Goal: Find specific page/section: Find specific page/section

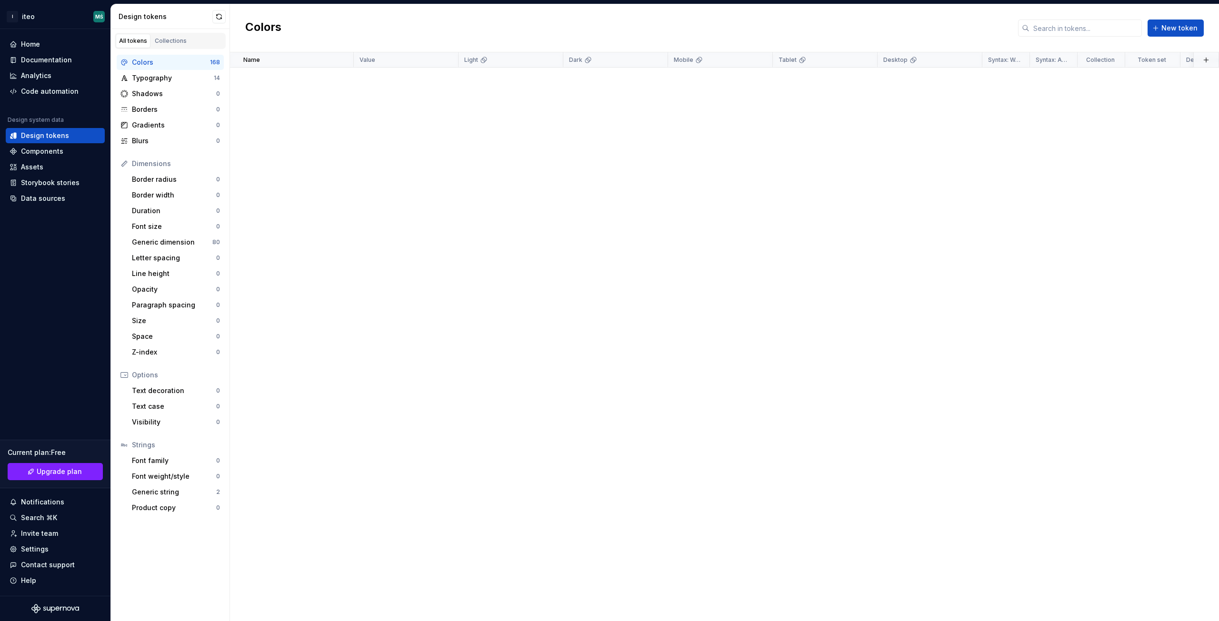
scroll to position [3330, 0]
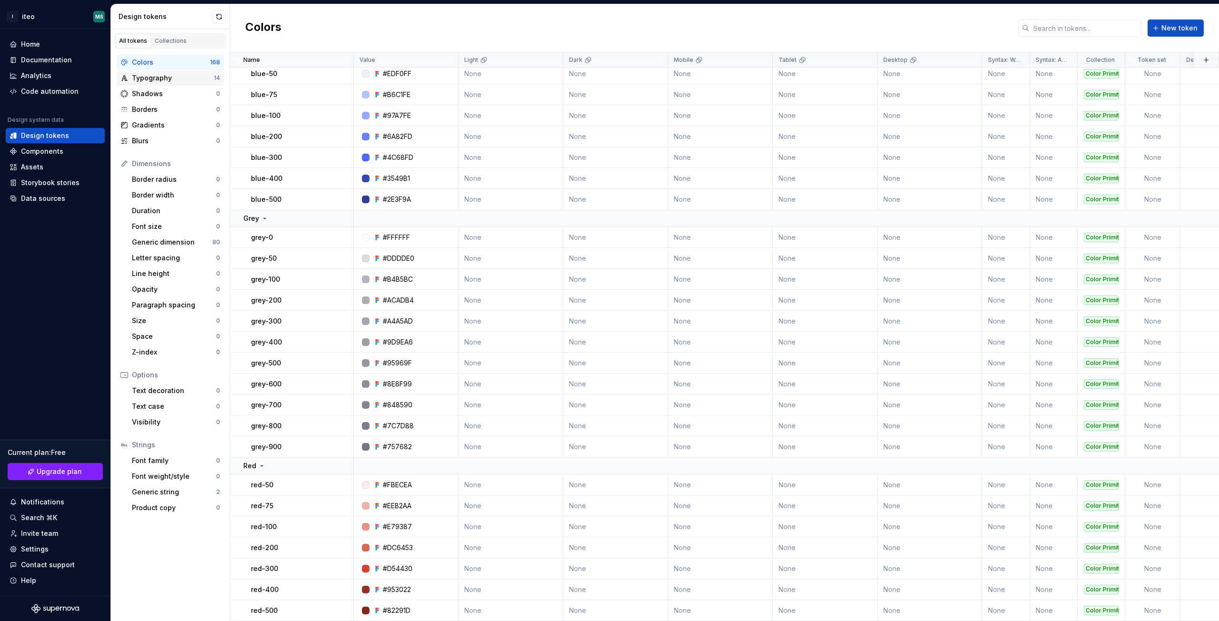
click at [187, 78] on div "Typography" at bounding box center [173, 78] width 82 height 10
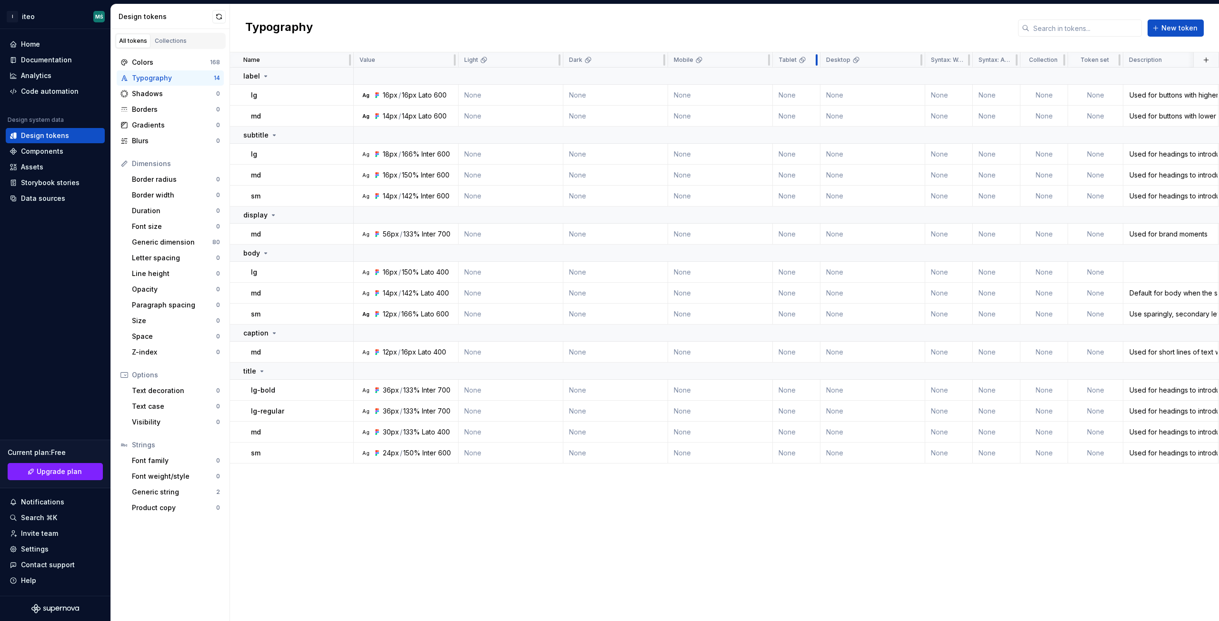
drag, startPoint x: 874, startPoint y: 61, endPoint x: 758, endPoint y: 60, distance: 115.2
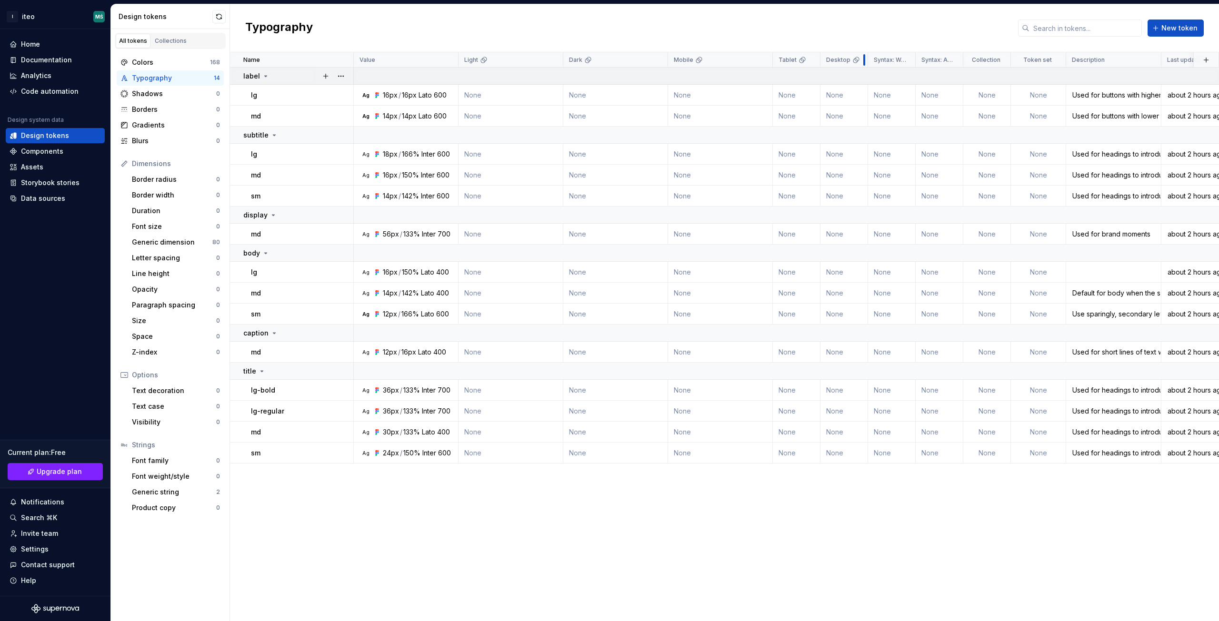
drag, startPoint x: 918, startPoint y: 60, endPoint x: 733, endPoint y: 69, distance: 184.9
click at [757, 64] on tr "Name Value Light Dark Mobile Tablet Desktop Syntax: Web Syntax: Android Collect…" at bounding box center [741, 59] width 1023 height 15
click at [1036, 94] on td "None" at bounding box center [1038, 95] width 55 height 21
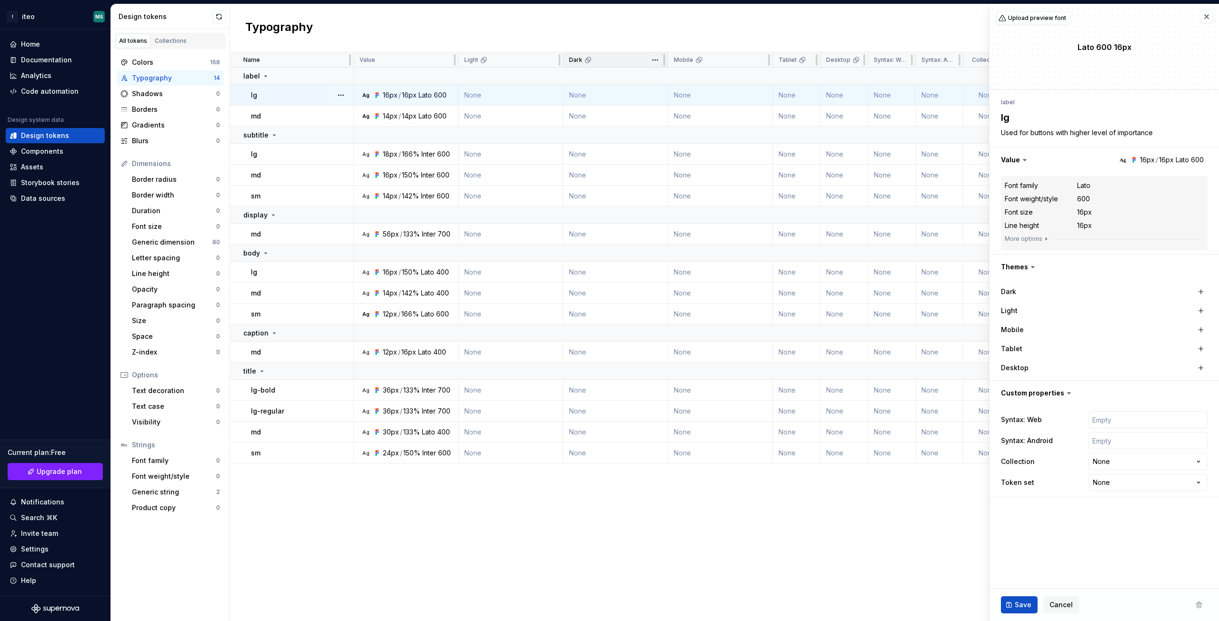
type textarea "*"
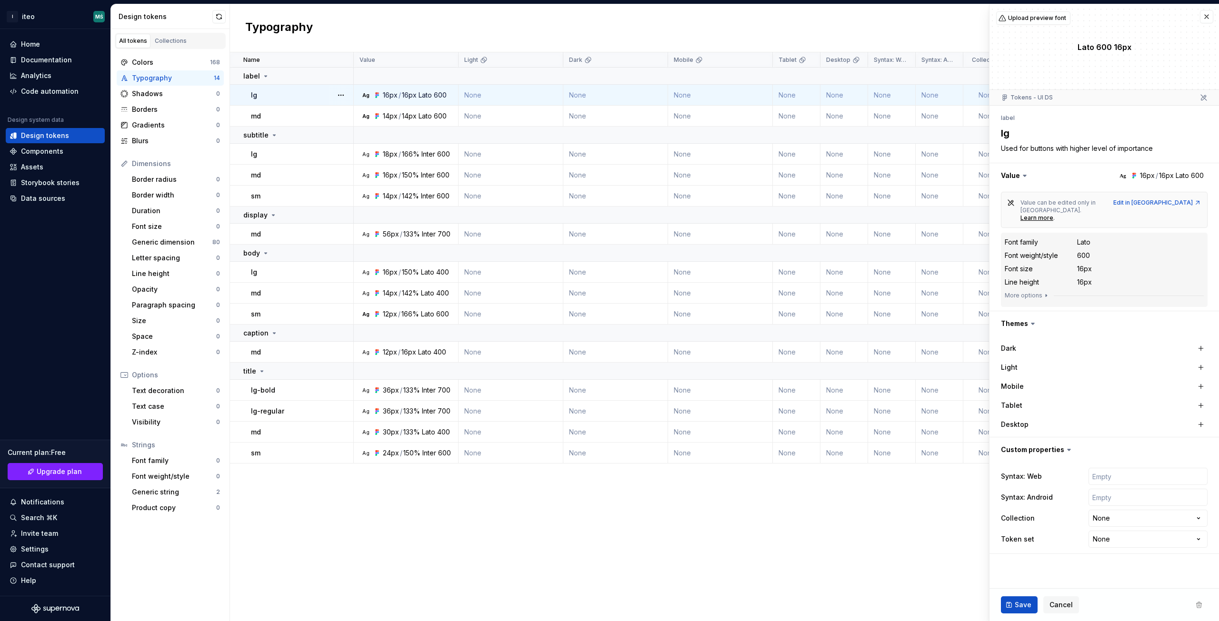
click at [364, 34] on div "Typography New token" at bounding box center [724, 28] width 989 height 48
click at [52, 152] on div "Components" at bounding box center [42, 152] width 42 height 10
